Goal: Task Accomplishment & Management: Manage account settings

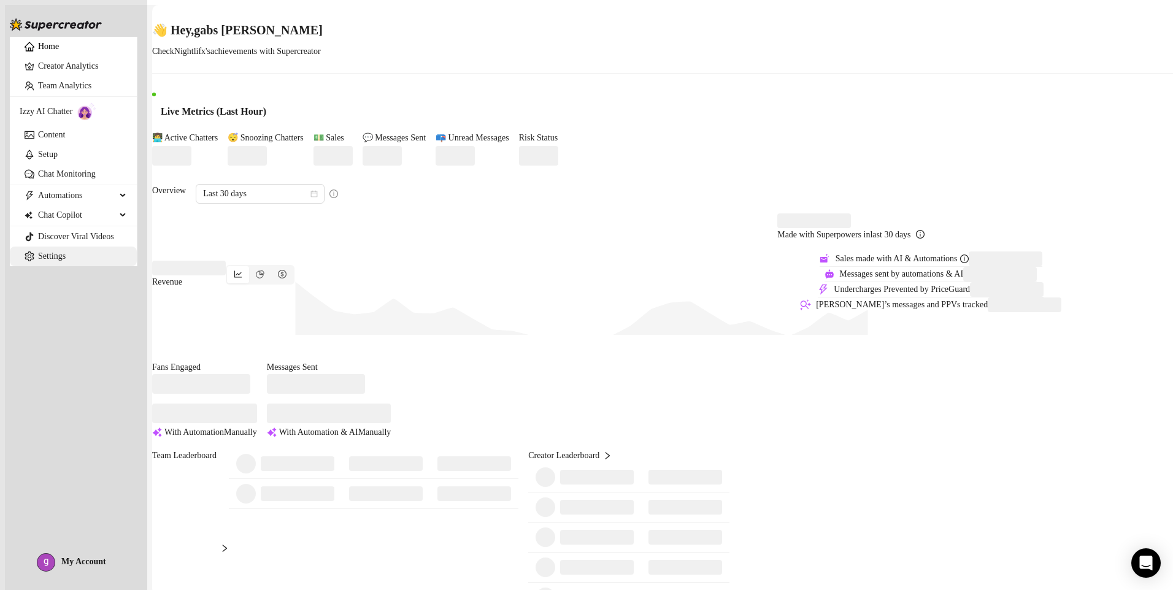
click at [61, 261] on link "Settings" at bounding box center [52, 255] width 28 height 9
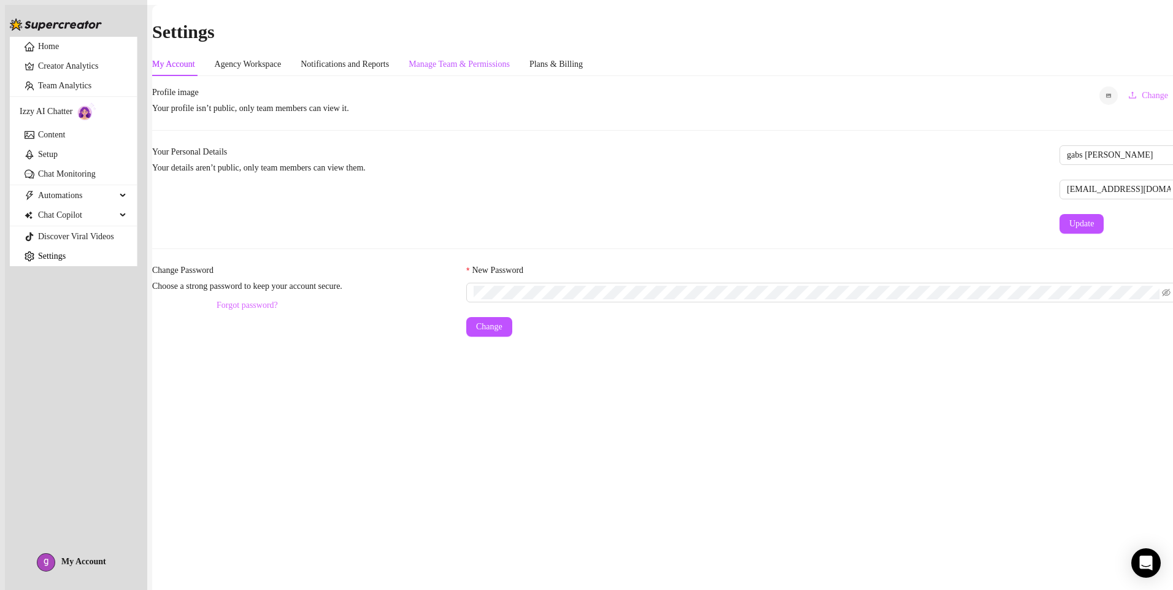
click at [510, 58] on div "Manage Team & Permissions" at bounding box center [458, 64] width 101 height 13
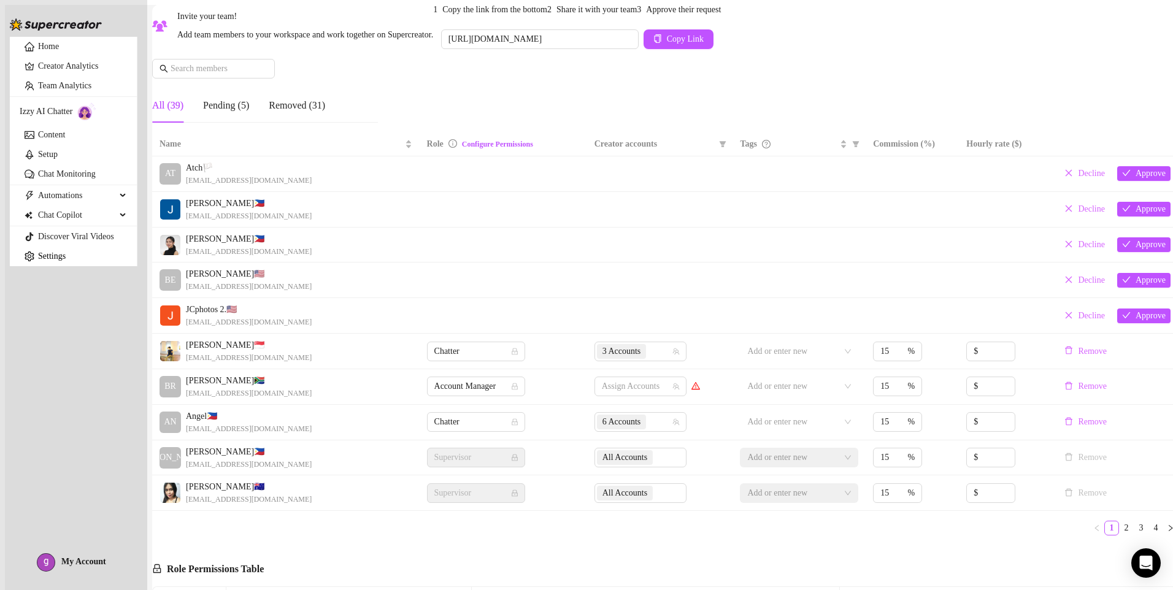
scroll to position [123, 0]
click at [1149, 534] on link "4" at bounding box center [1155, 527] width 13 height 13
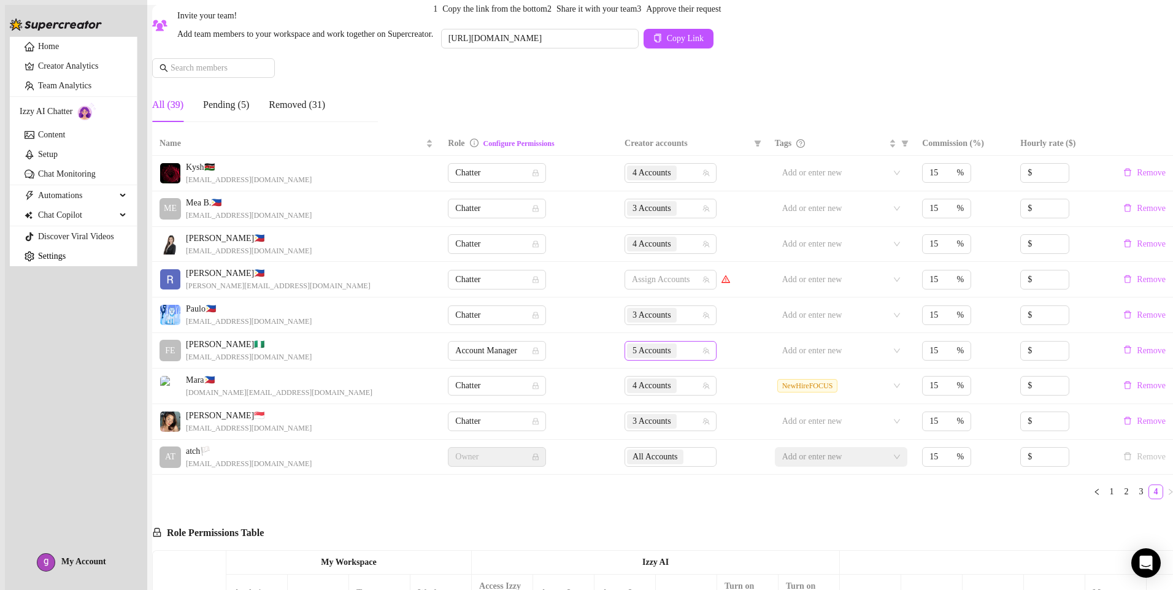
click at [683, 359] on div "5 Accounts" at bounding box center [664, 350] width 74 height 17
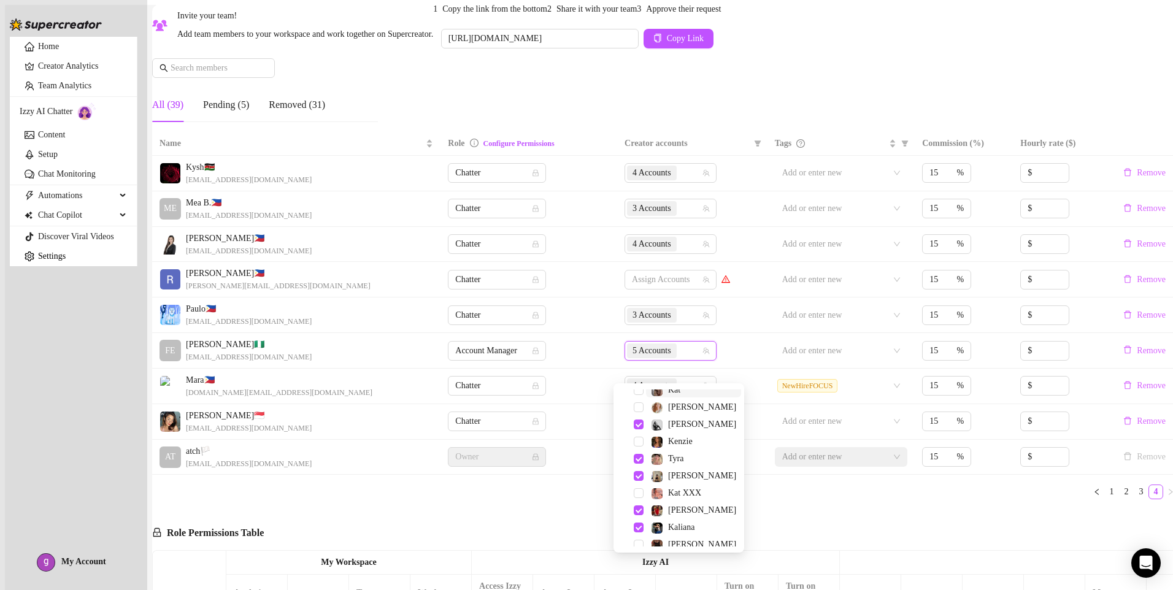
scroll to position [61, 0]
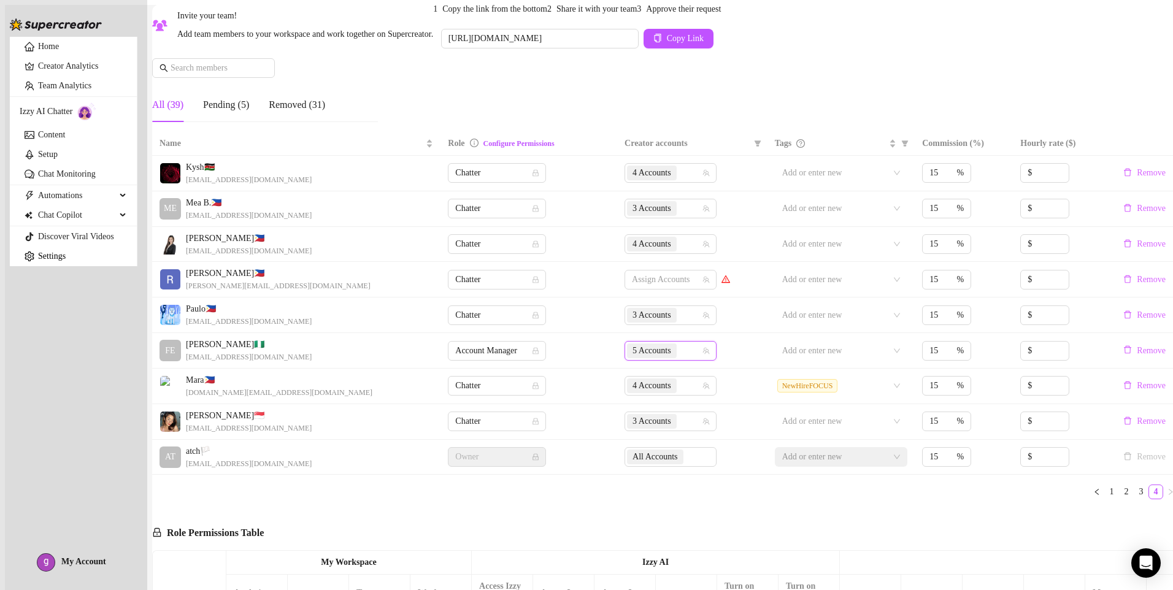
click at [786, 510] on div "Name Role Configure Permissions Creator accounts Tags Commission (%) Hourly rat…" at bounding box center [665, 321] width 1026 height 378
drag, startPoint x: 1084, startPoint y: 515, endPoint x: 885, endPoint y: 543, distance: 201.2
click at [1105, 499] on link "1" at bounding box center [1111, 491] width 13 height 13
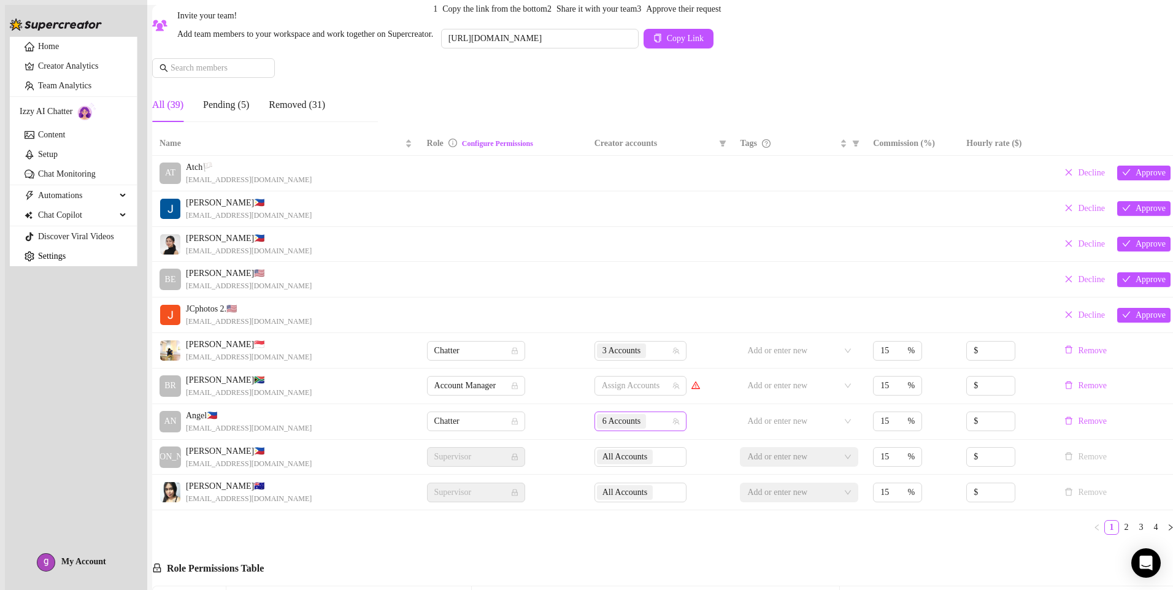
click at [648, 429] on input "search" at bounding box center [649, 421] width 2 height 15
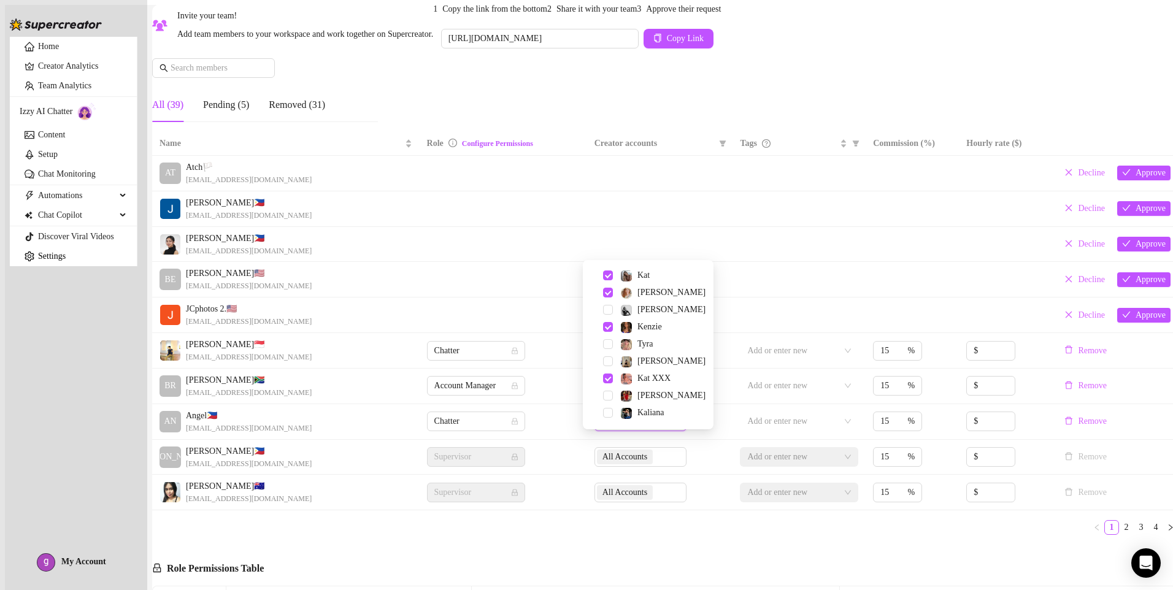
scroll to position [51, 0]
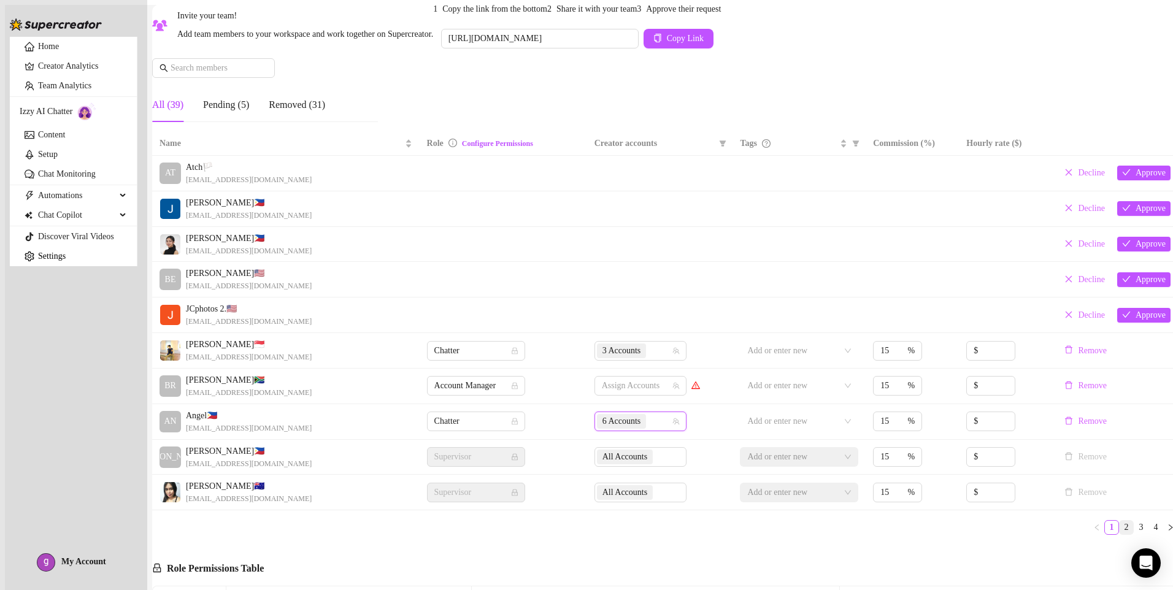
click at [1119, 534] on link "2" at bounding box center [1125, 527] width 13 height 13
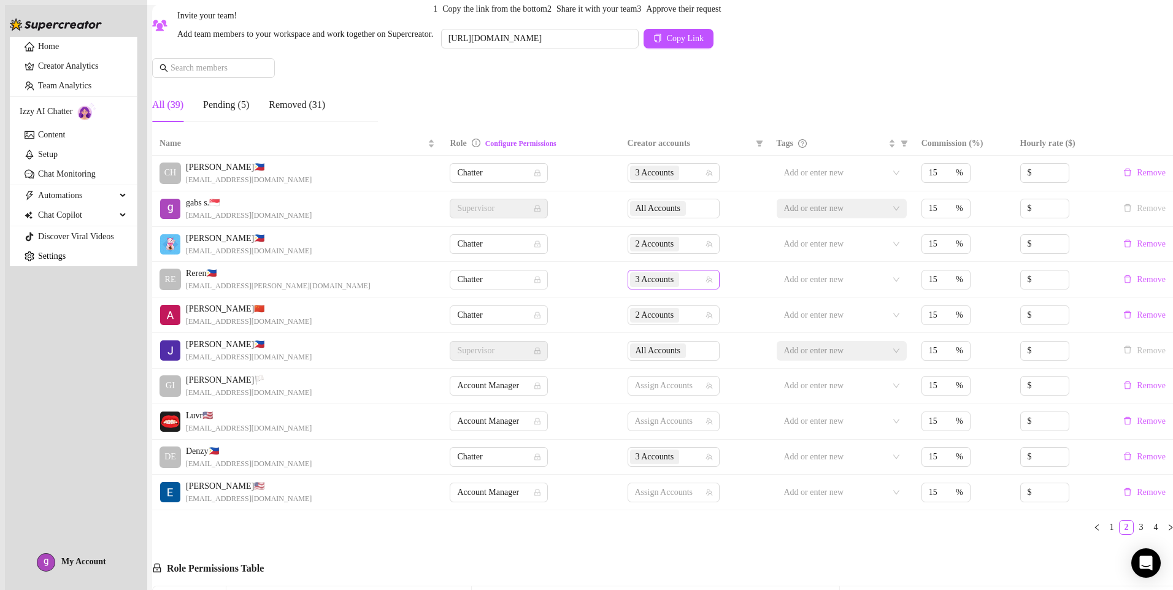
click at [680, 288] on div "3 Accounts" at bounding box center [667, 279] width 74 height 17
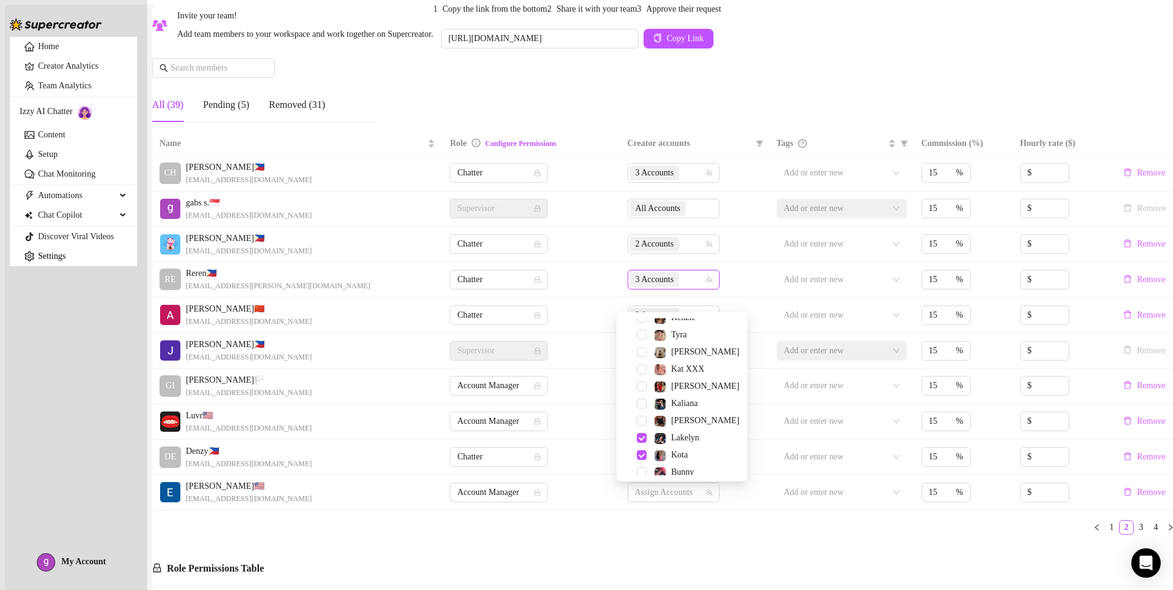
scroll to position [118, 0]
